Goal: Task Accomplishment & Management: Manage account settings

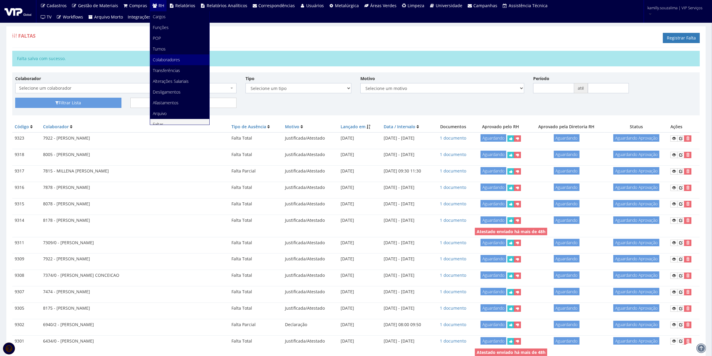
click at [170, 58] on span "Colaboradores" at bounding box center [166, 60] width 27 height 6
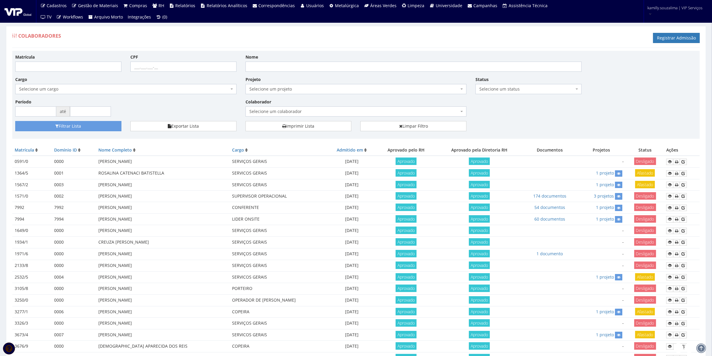
click at [341, 109] on span "Selecione um colaborador" at bounding box center [354, 112] width 210 height 6
type input "j"
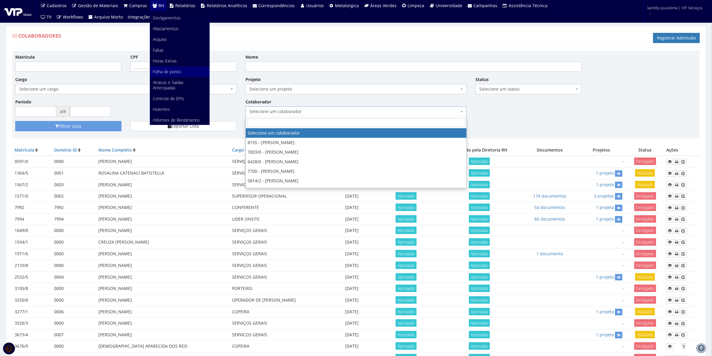
scroll to position [75, 0]
click at [165, 48] on link "Faltas" at bounding box center [179, 49] width 59 height 11
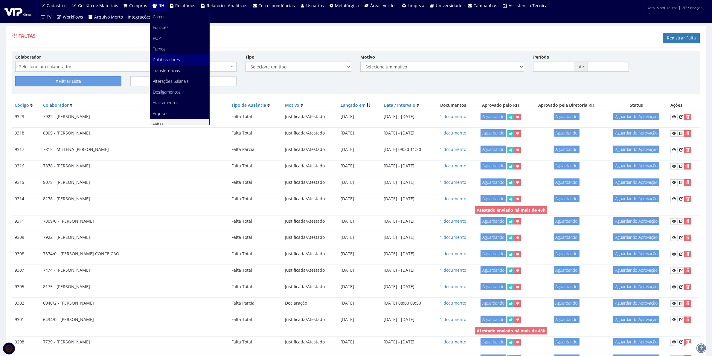
click at [163, 59] on span "Colaboradores" at bounding box center [166, 60] width 27 height 6
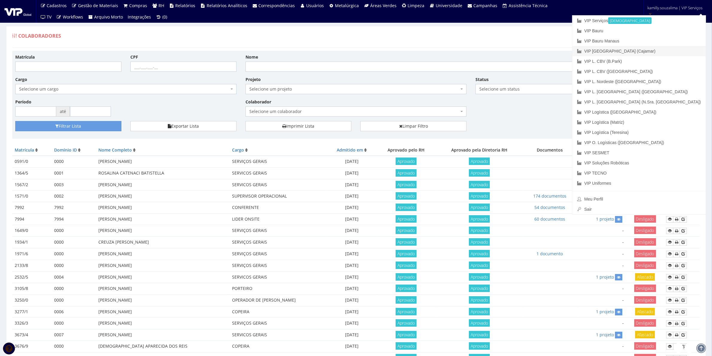
click at [670, 52] on link "VIP [GEOGRAPHIC_DATA] (Cajamar)" at bounding box center [639, 51] width 133 height 10
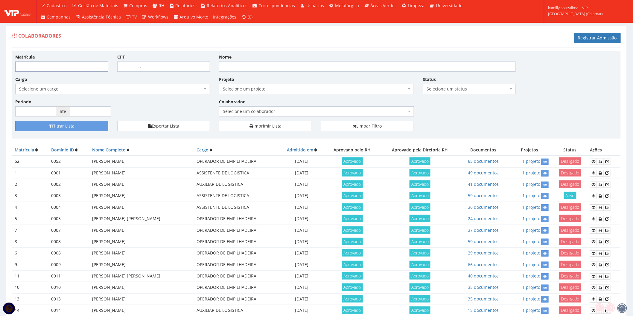
click at [45, 67] on input "Matrícula" at bounding box center [61, 67] width 93 height 10
type input "187"
click at [57, 124] on button "Filtrar Lista" at bounding box center [61, 126] width 93 height 10
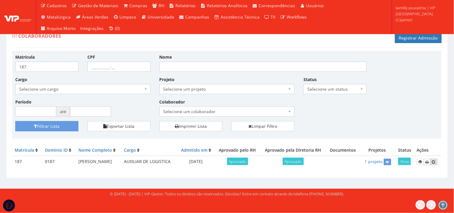
click at [434, 160] on icon at bounding box center [434, 162] width 4 height 4
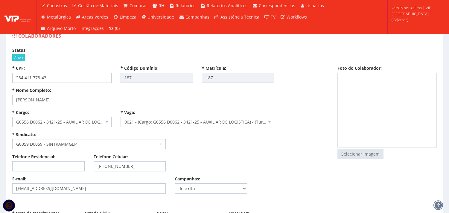
select select
click at [364, 158] on input "file" at bounding box center [360, 154] width 45 height 10
type input "C:\fakepath\foto.png"
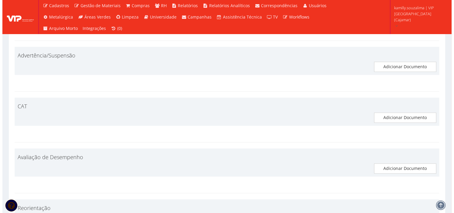
scroll to position [3087, 0]
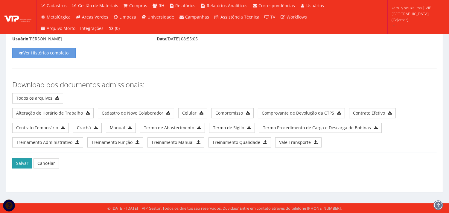
click at [20, 166] on button "Salvar" at bounding box center [22, 163] width 20 height 10
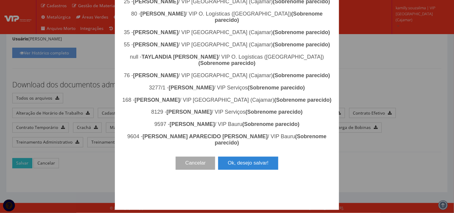
scroll to position [774, 0]
click at [246, 170] on button "Ok, desejo salvar!" at bounding box center [248, 163] width 60 height 13
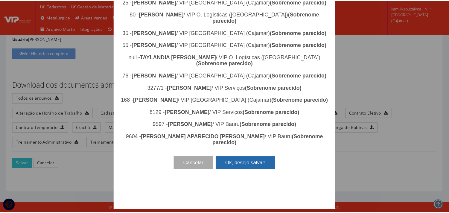
scroll to position [0, 0]
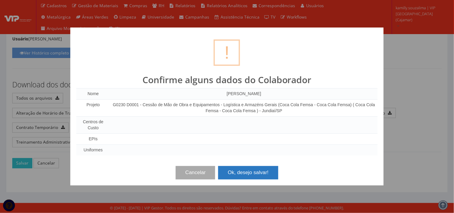
click at [250, 175] on button "Ok, desejo salvar!" at bounding box center [248, 172] width 60 height 13
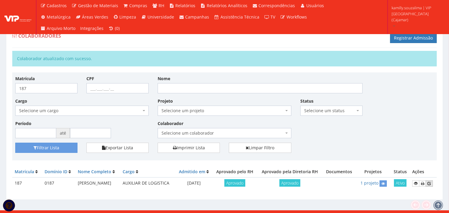
click at [430, 184] on icon at bounding box center [429, 183] width 4 height 4
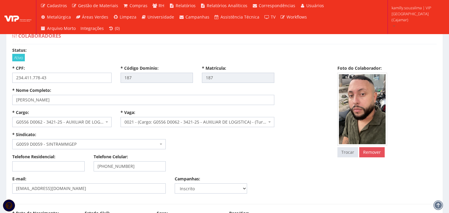
select select
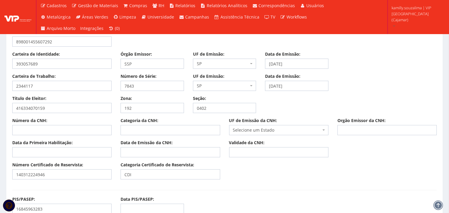
scroll to position [498, 0]
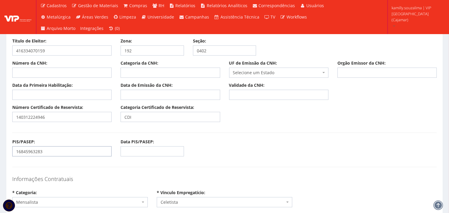
click at [30, 153] on input "16845963283" at bounding box center [61, 151] width 99 height 10
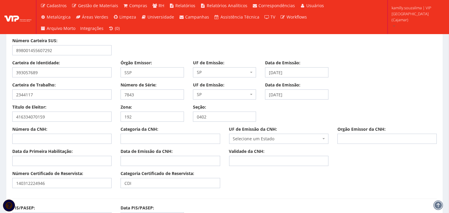
scroll to position [432, 0]
drag, startPoint x: 50, startPoint y: 97, endPoint x: 0, endPoint y: 96, distance: 50.3
drag, startPoint x: 119, startPoint y: 94, endPoint x: 111, endPoint y: 94, distance: 8.4
click at [111, 94] on div "Carteira de Trabalho: 2344117 Número de Série: 7843 UF de Emissão: Selecione um…" at bounding box center [224, 93] width 433 height 22
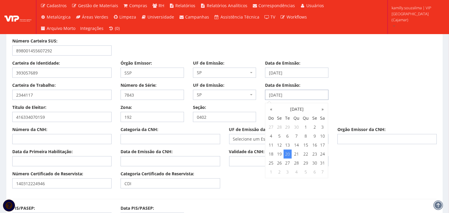
drag, startPoint x: 301, startPoint y: 93, endPoint x: 265, endPoint y: 95, distance: 36.5
click at [265, 95] on input "20/07/2021" at bounding box center [296, 95] width 63 height 10
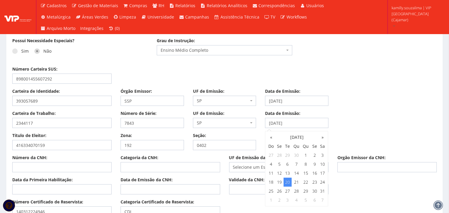
scroll to position [366, 0]
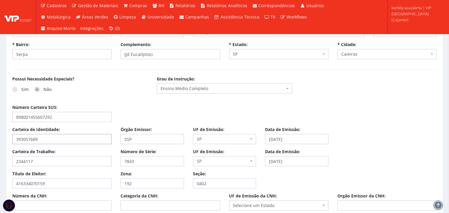
click at [53, 137] on input "393057689" at bounding box center [61, 139] width 99 height 10
drag, startPoint x: 51, startPoint y: 160, endPoint x: 8, endPoint y: 164, distance: 42.9
click at [8, 164] on div "Carteira de Trabalho: 2344117" at bounding box center [62, 158] width 108 height 18
drag, startPoint x: 44, startPoint y: 137, endPoint x: 2, endPoint y: 139, distance: 42.5
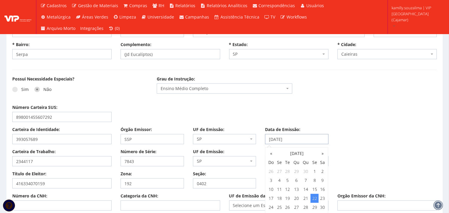
drag, startPoint x: 314, startPoint y: 138, endPoint x: 263, endPoint y: 138, distance: 51.1
click at [263, 138] on div "Data de Emissão: 22/07/2016" at bounding box center [297, 136] width 72 height 18
drag, startPoint x: 73, startPoint y: 180, endPoint x: 13, endPoint y: 188, distance: 60.9
click at [13, 188] on input "416334070159" at bounding box center [61, 183] width 99 height 10
drag, startPoint x: 147, startPoint y: 185, endPoint x: 106, endPoint y: 182, distance: 41.4
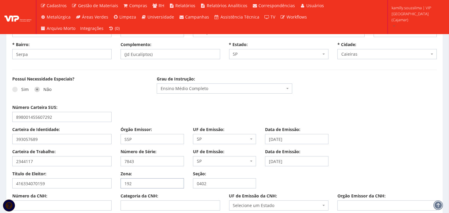
click at [106, 182] on div "Título de Eleitor: 416334070159 Zona: 192 Seção: 0402" at bounding box center [224, 182] width 433 height 22
drag, startPoint x: 196, startPoint y: 186, endPoint x: 180, endPoint y: 187, distance: 16.5
click at [180, 187] on div "Título de Eleitor: 416334070159 Zona: 192 Seção: 0402" at bounding box center [224, 182] width 433 height 22
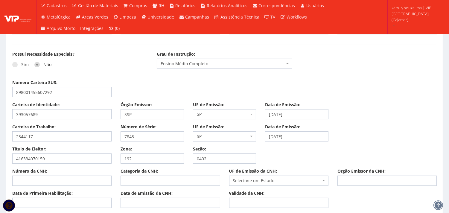
scroll to position [432, 0]
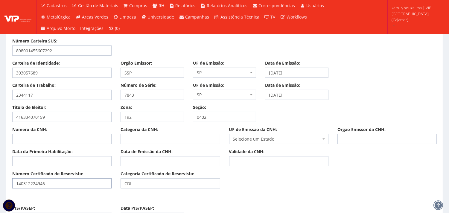
drag, startPoint x: 71, startPoint y: 184, endPoint x: 13, endPoint y: 189, distance: 57.9
click at [13, 189] on div "Número Certificado de Reservista: 140312224946 Categoria Certificado de Reservi…" at bounding box center [224, 182] width 433 height 22
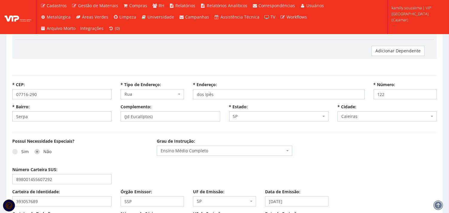
scroll to position [266, 0]
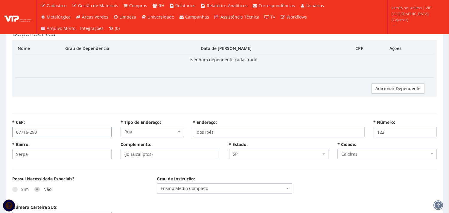
drag, startPoint x: 28, startPoint y: 131, endPoint x: 0, endPoint y: 132, distance: 28.4
select select
type input "Carregando..."
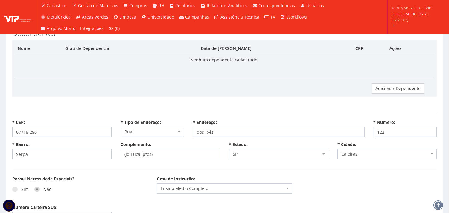
type input "Carregando..."
select select
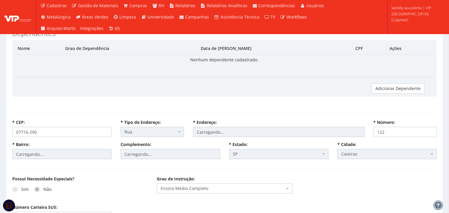
select select "rua"
type input "dos Ipês"
type input "Serpa"
type input "(Jd Eucalíptos)"
select select "25"
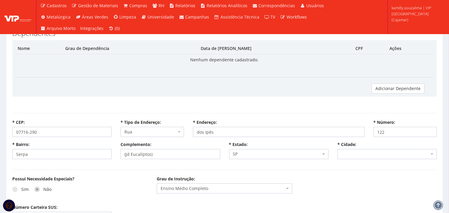
select select "4807"
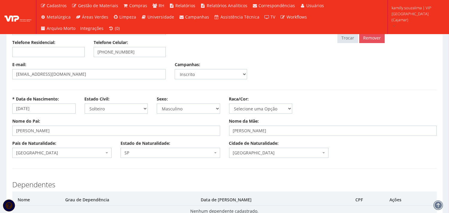
scroll to position [66, 0]
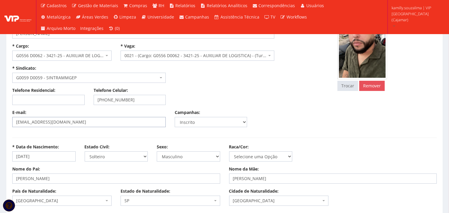
select select
type input "Carregando..."
select select
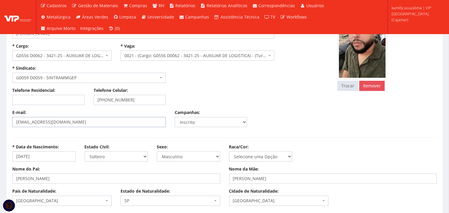
select select
drag, startPoint x: 96, startPoint y: 120, endPoint x: 0, endPoint y: 118, distance: 95.7
select select "rua"
type input "dos Ipês"
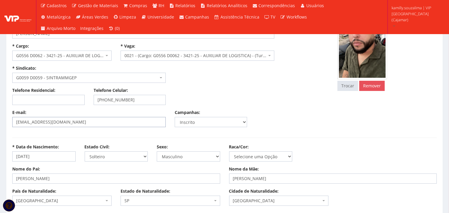
type input "Serpa"
type input "(Jd Eucalíptos)"
select select "25"
select select "4807"
drag, startPoint x: 148, startPoint y: 99, endPoint x: 106, endPoint y: 98, distance: 42.2
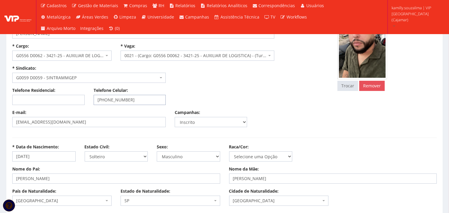
click at [106, 98] on input "(11) 94564-1870" at bounding box center [130, 100] width 72 height 10
drag, startPoint x: 45, startPoint y: 156, endPoint x: 4, endPoint y: 158, distance: 40.4
click at [264, 100] on div "Telefone Residencial: Telefone Celular: (11) 94564-1870" at bounding box center [170, 98] width 325 height 22
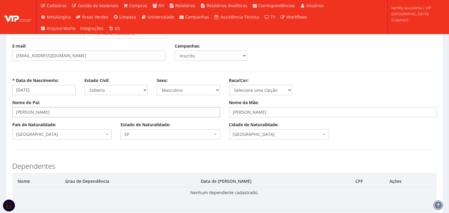
drag, startPoint x: 114, startPoint y: 109, endPoint x: 16, endPoint y: 110, distance: 97.2
click at [16, 110] on input "FRANCISCO DE ASSIS DA SILVA" at bounding box center [116, 112] width 208 height 10
drag, startPoint x: 338, startPoint y: 109, endPoint x: 220, endPoint y: 115, distance: 118.0
click at [220, 115] on div "Nome do Pai: FRANCISCO DE ASSIS DA SILVA Nome da Mãe: MARIA DE FATIMA ALVES DE …" at bounding box center [224, 111] width 433 height 22
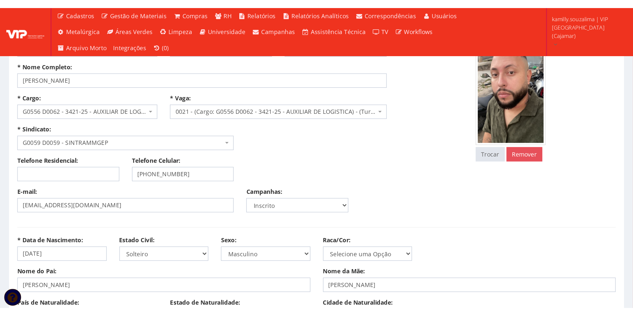
scroll to position [100, 0]
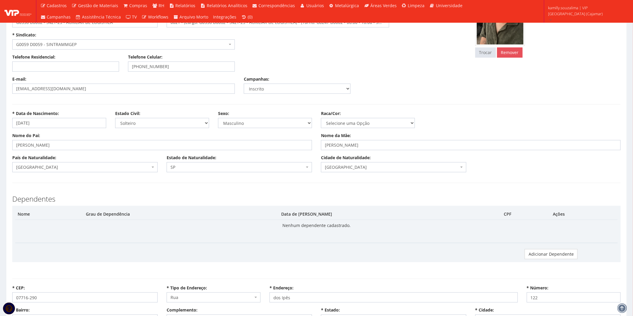
click at [337, 52] on div "* Cargo: Selecione um cargo G0020 D0006 - 4110-05 - AUXILIAR ADMINISTRATIVO G00…" at bounding box center [239, 32] width 463 height 44
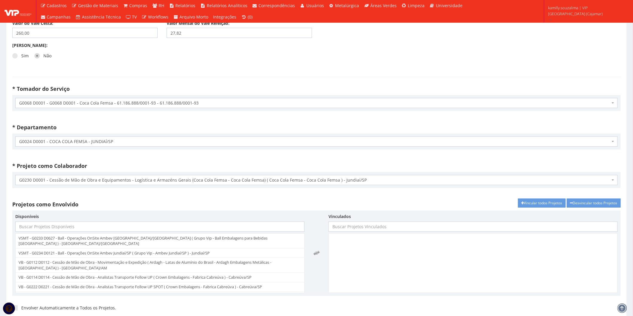
scroll to position [1196, 0]
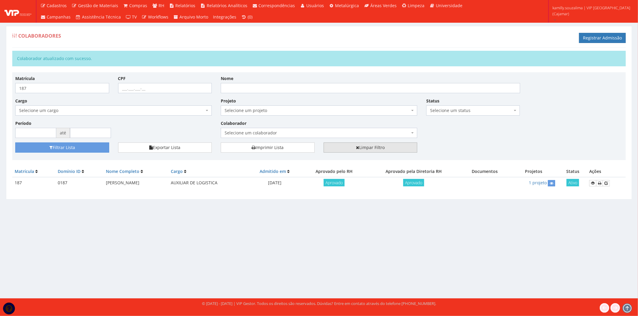
click at [384, 148] on link "Limpar Filtro" at bounding box center [371, 148] width 94 height 10
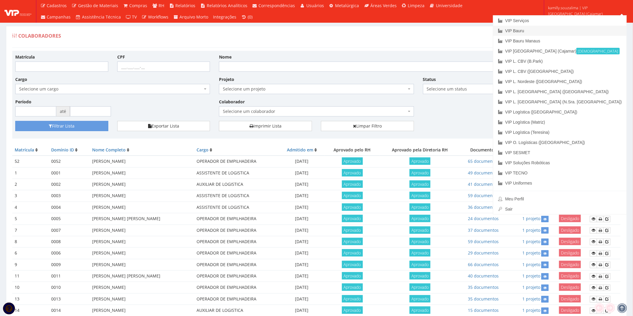
click at [590, 33] on link "VIP Bauru" at bounding box center [559, 31] width 133 height 10
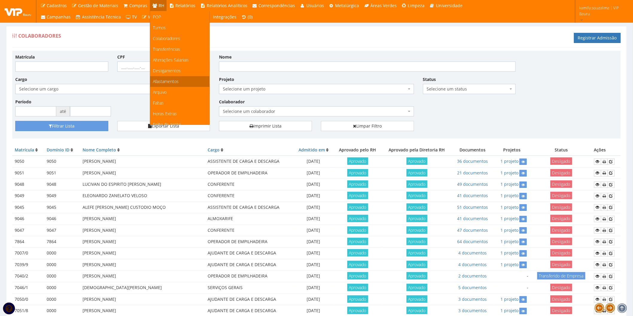
scroll to position [33, 0]
click at [173, 95] on link "Faltas" at bounding box center [179, 91] width 59 height 11
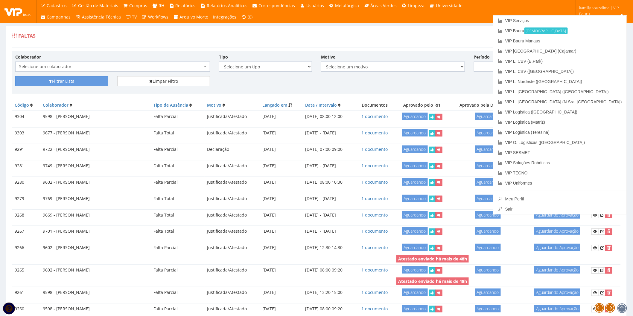
click at [532, 35] on div "Faltas Registrar Falta" at bounding box center [316, 39] width 608 height 18
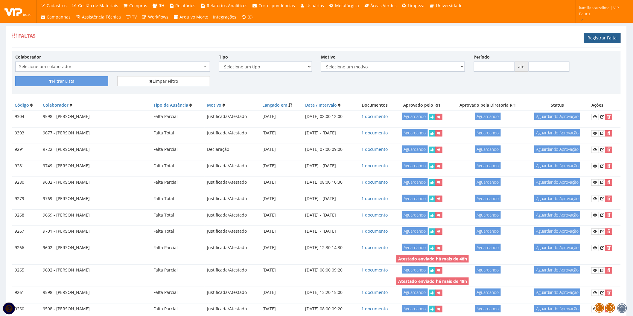
click at [616, 39] on link "Registrar Falta" at bounding box center [602, 38] width 37 height 10
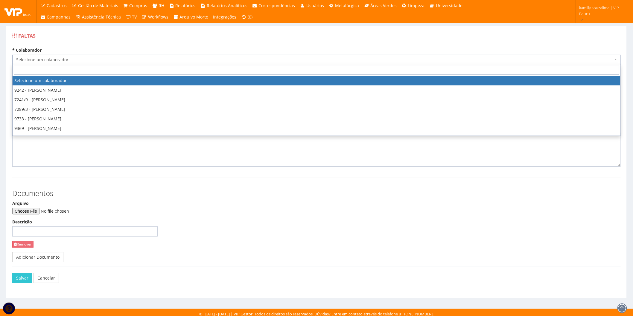
click at [95, 59] on span "Selecione um colaborador" at bounding box center [314, 60] width 597 height 6
click at [111, 72] on input "search" at bounding box center [316, 70] width 605 height 9
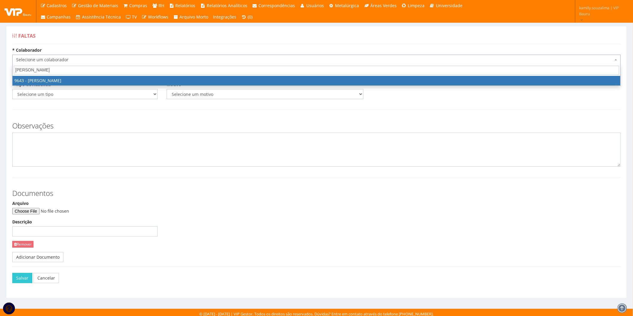
type input "WILLIAM EL"
drag, startPoint x: 151, startPoint y: 77, endPoint x: 132, endPoint y: 84, distance: 20.4
select select "3833"
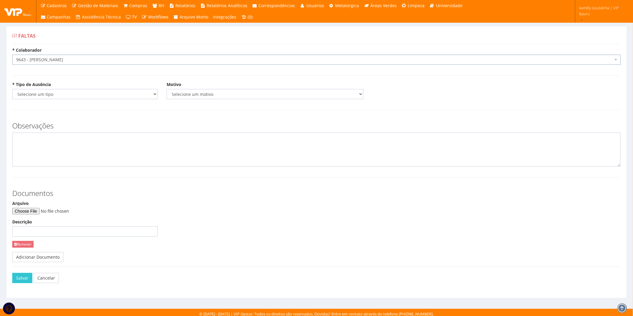
drag, startPoint x: 102, startPoint y: 101, endPoint x: 96, endPoint y: 95, distance: 8.7
click at [101, 99] on div "* Tipo de Ausência Selecione um tipo Falta Total Falta Parcial Afastamento Féri…" at bounding box center [316, 93] width 617 height 22
click at [94, 93] on select "Selecione um tipo Falta Total Falta Parcial Afastamento Férias" at bounding box center [84, 94] width 145 height 10
select select "total"
click at [12, 89] on select "Selecione um tipo Falta Total Falta Parcial Afastamento Férias" at bounding box center [84, 94] width 145 height 10
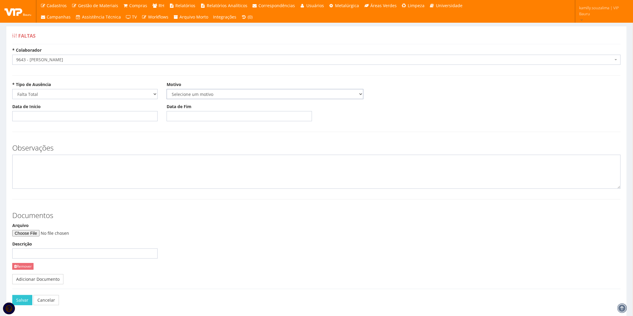
click at [191, 96] on select "Selecione um motivo Acidente Atestado Atraso Declaração Determinação Judicial D…" at bounding box center [265, 94] width 197 height 10
select select "atestado"
click at [167, 89] on select "Selecione um motivo Acidente Atestado Atraso Declaração Determinação Judicial D…" at bounding box center [265, 94] width 197 height 10
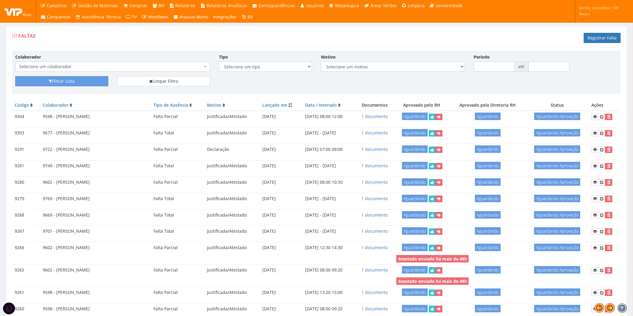
click at [94, 65] on span "Selecione um colaborador" at bounding box center [110, 67] width 183 height 6
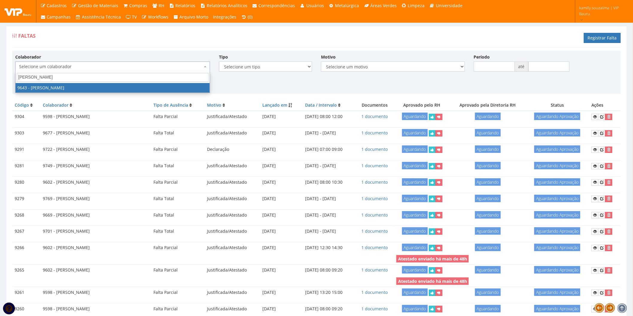
type input "[PERSON_NAME]"
drag, startPoint x: 125, startPoint y: 84, endPoint x: 105, endPoint y: 84, distance: 20.3
select select "3833"
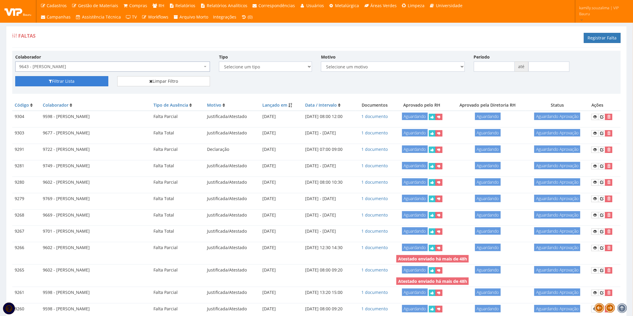
drag, startPoint x: 83, startPoint y: 82, endPoint x: 4, endPoint y: 90, distance: 79.4
click at [83, 82] on button "Filtrar Lista" at bounding box center [61, 81] width 93 height 10
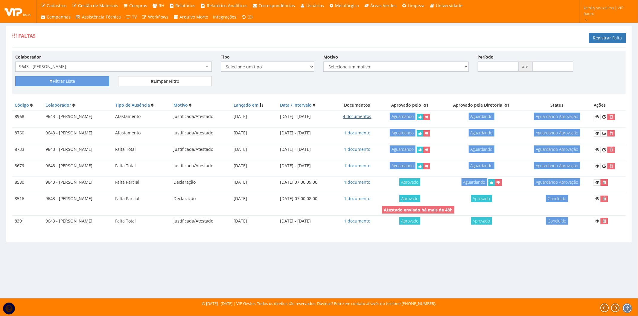
click at [364, 117] on link "4 documentos" at bounding box center [357, 117] width 28 height 6
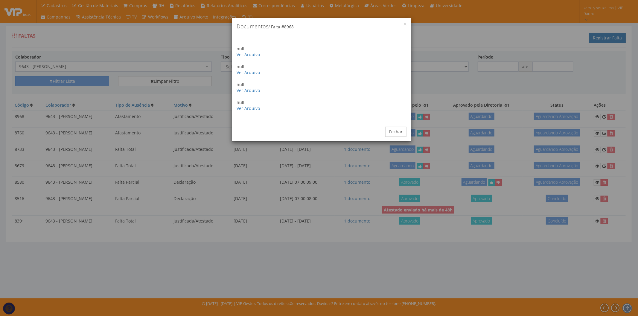
click at [256, 111] on p "null Ver Arquivo" at bounding box center [322, 106] width 170 height 12
click at [254, 108] on link "Ver Arquivo" at bounding box center [248, 109] width 23 height 6
click at [244, 93] on link "Ver Arquivo" at bounding box center [248, 91] width 23 height 6
click at [245, 73] on link "Ver Arquivo" at bounding box center [248, 73] width 23 height 6
click at [247, 52] on link "Ver Arquivo" at bounding box center [248, 55] width 23 height 6
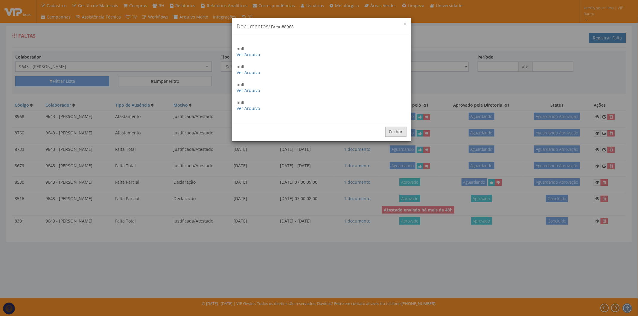
drag, startPoint x: 393, startPoint y: 130, endPoint x: 379, endPoint y: 135, distance: 15.4
click at [392, 130] on button "Fechar" at bounding box center [395, 132] width 21 height 10
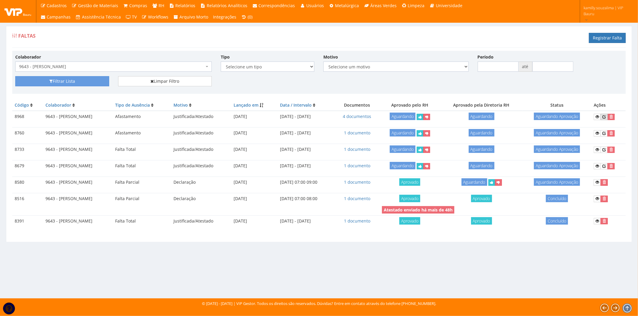
click at [606, 115] on icon at bounding box center [604, 117] width 4 height 4
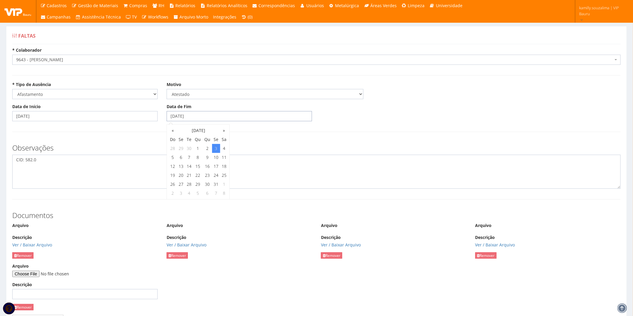
click at [202, 115] on input "[DATE]" at bounding box center [239, 116] width 145 height 10
click at [175, 167] on td "12" at bounding box center [172, 166] width 8 height 9
type input "[DATE]"
click at [131, 166] on textarea "CID: 582.0" at bounding box center [316, 172] width 608 height 34
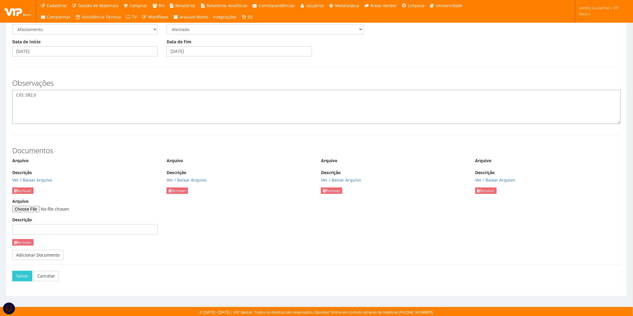
click at [27, 95] on textarea "CID: 582.0" at bounding box center [316, 107] width 608 height 34
type textarea "CID: S82.0"
click at [40, 210] on input "Arquivo" at bounding box center [52, 209] width 81 height 7
type input "C:\fakepath\WhatsApp Image 2025-08-13 at 17.42.43.jpeg"
click at [19, 277] on button "Salvar" at bounding box center [22, 276] width 20 height 10
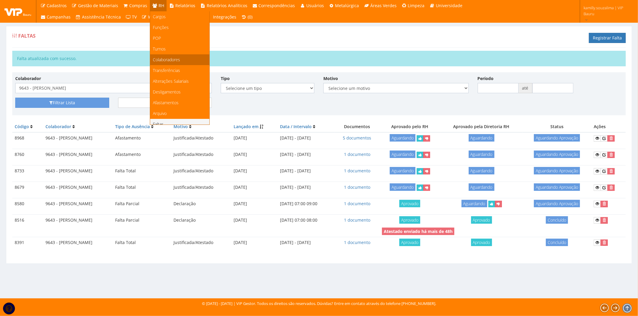
click at [154, 55] on link "Colaboradores" at bounding box center [179, 59] width 59 height 11
